Goal: Check status: Check status

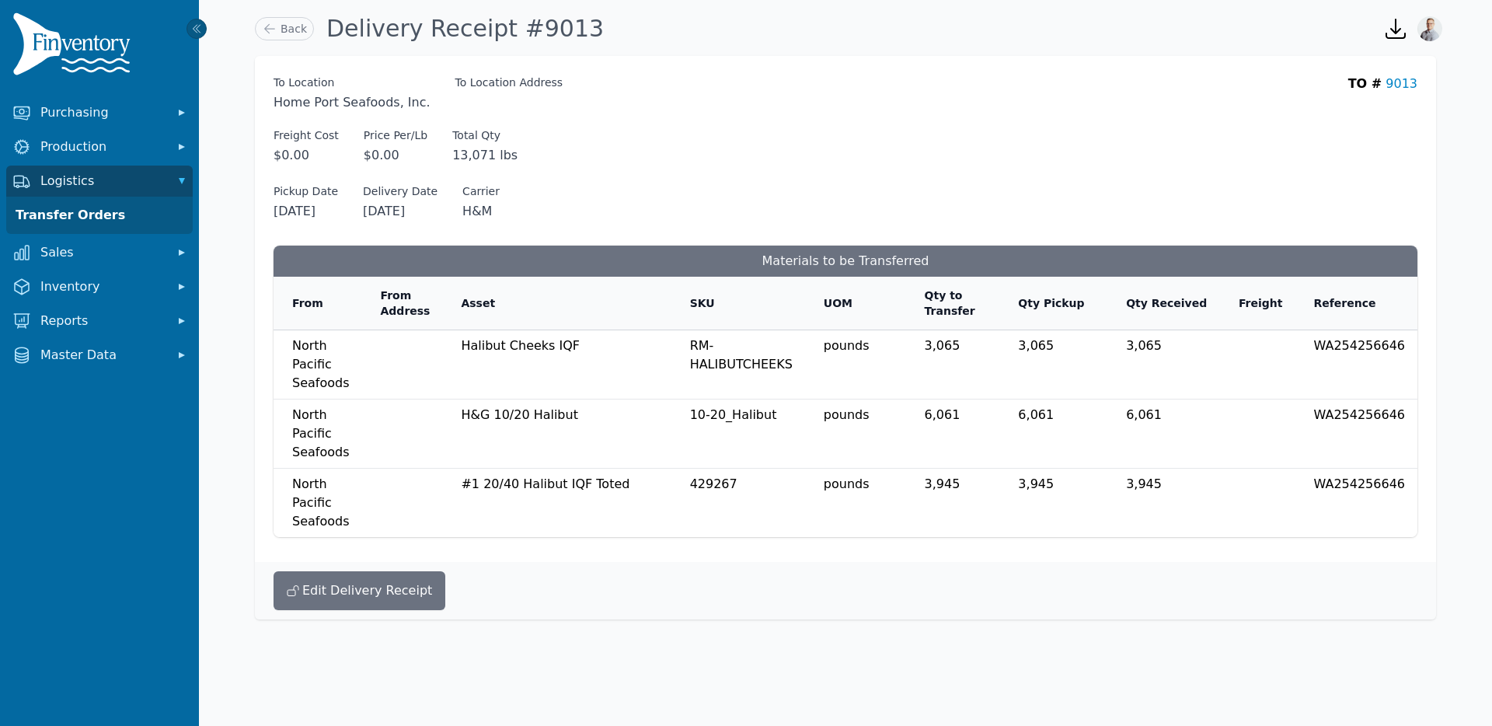
click at [668, 151] on div "Freight Cost $0.00 Freight Cost $ * Price Per/Lb $0.00 Total Qty 13,071 lbs" at bounding box center [845, 145] width 1144 height 37
